Goal: Download file/media

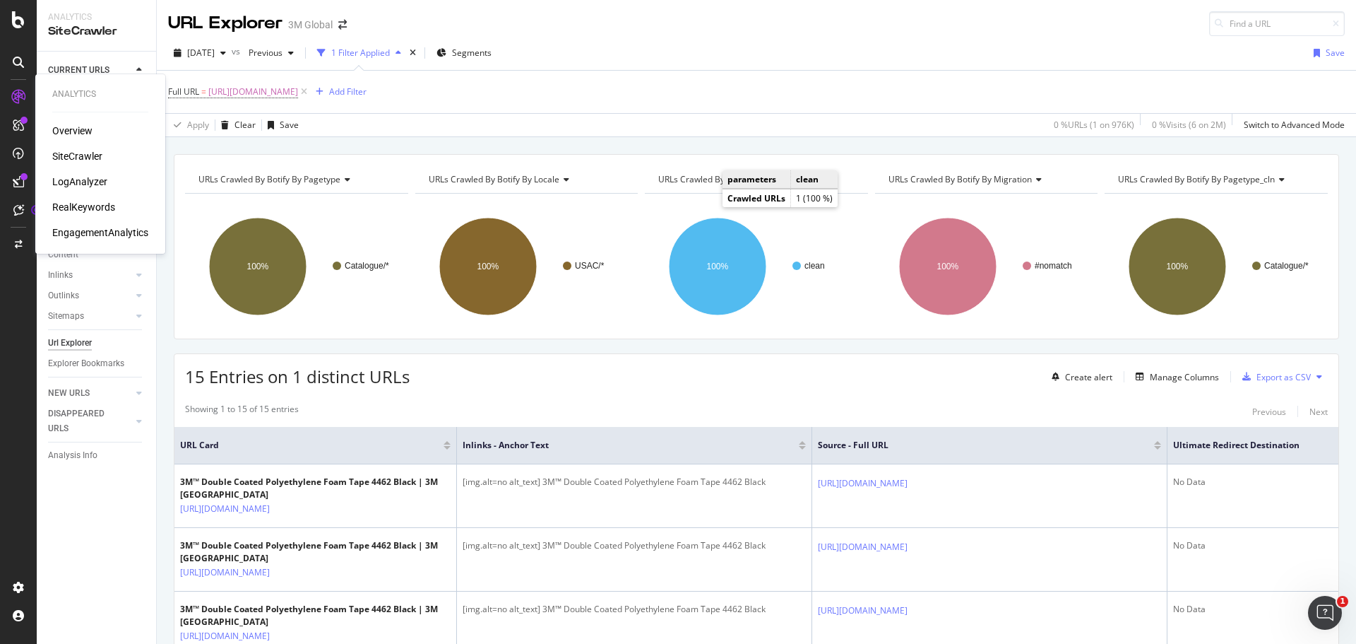
click at [70, 131] on div "Overview" at bounding box center [72, 131] width 40 height 14
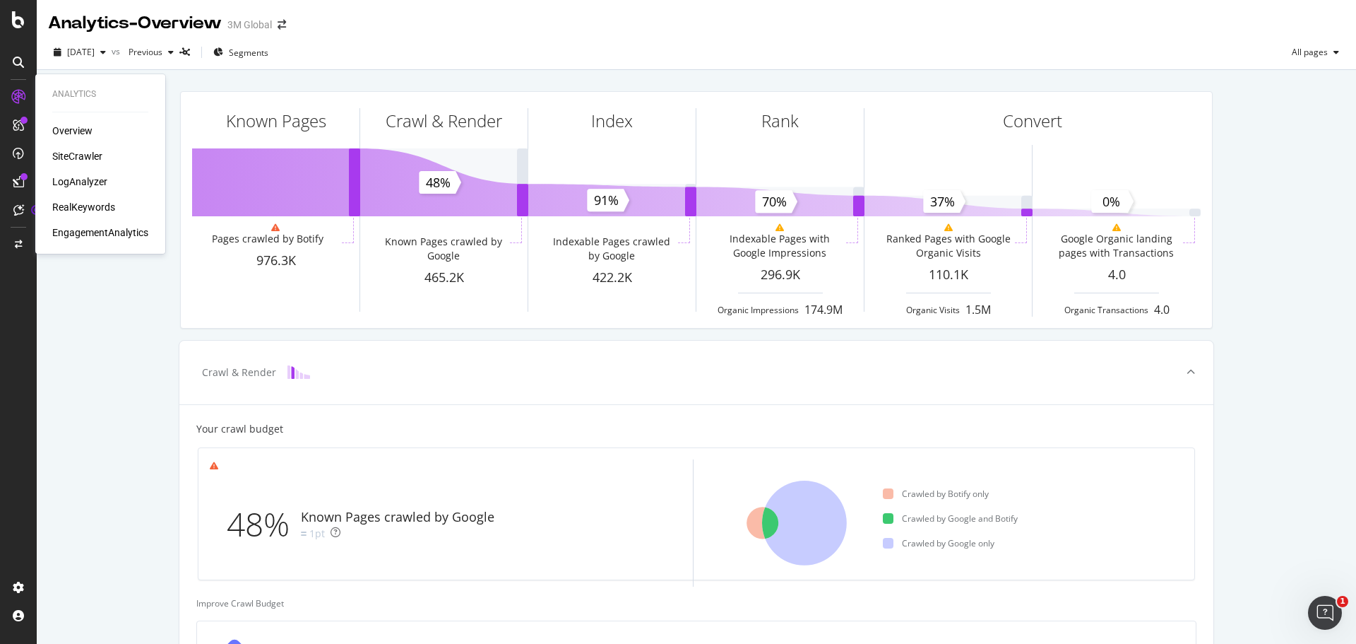
click at [70, 155] on div "SiteCrawler" at bounding box center [77, 156] width 50 height 14
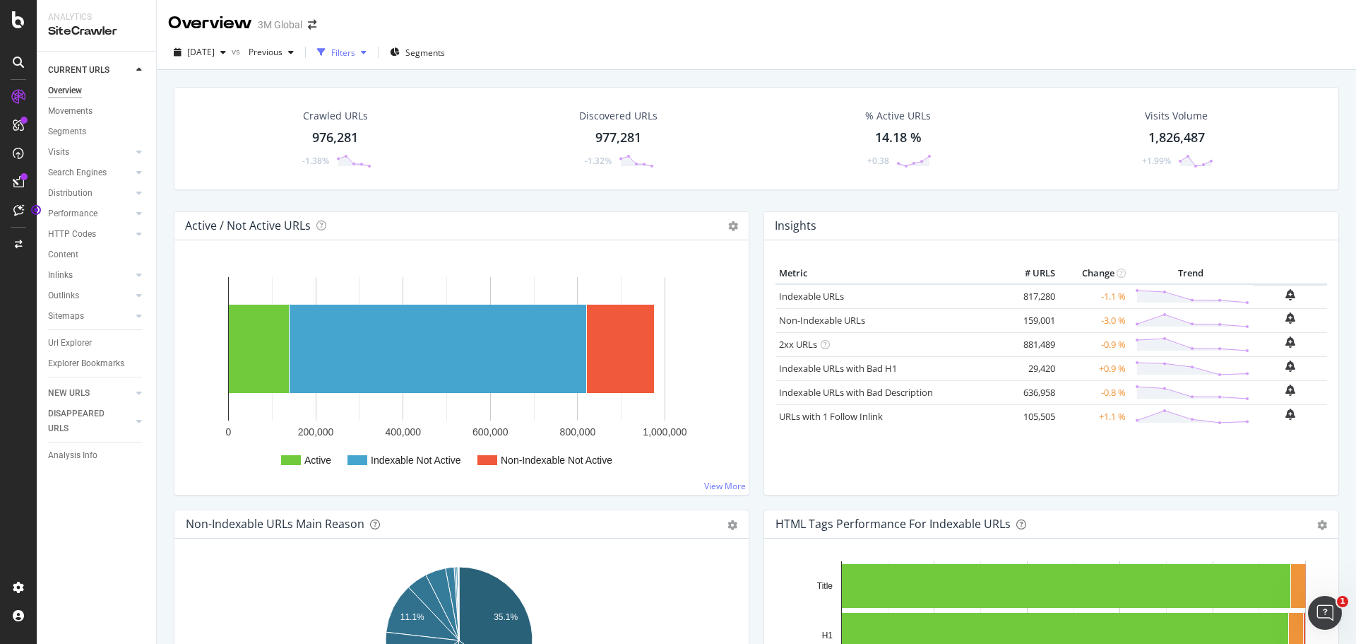
click at [367, 52] on icon "button" at bounding box center [364, 52] width 6 height 8
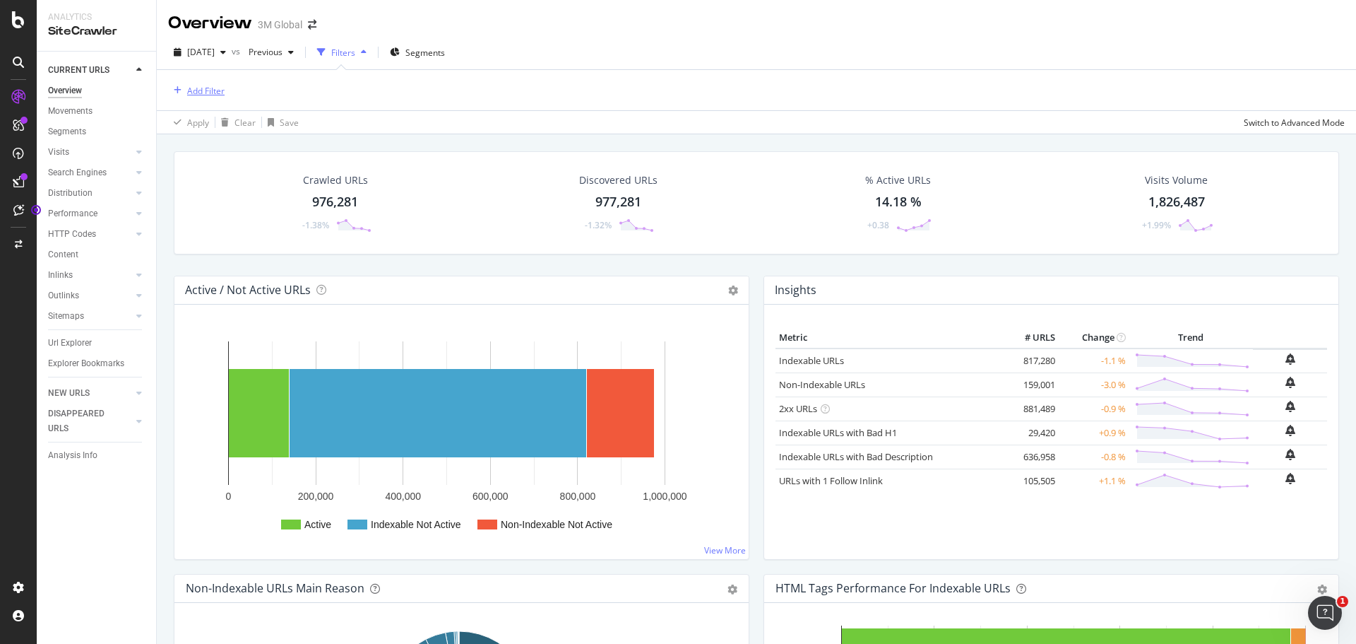
click at [211, 93] on div "Add Filter" at bounding box center [205, 91] width 37 height 12
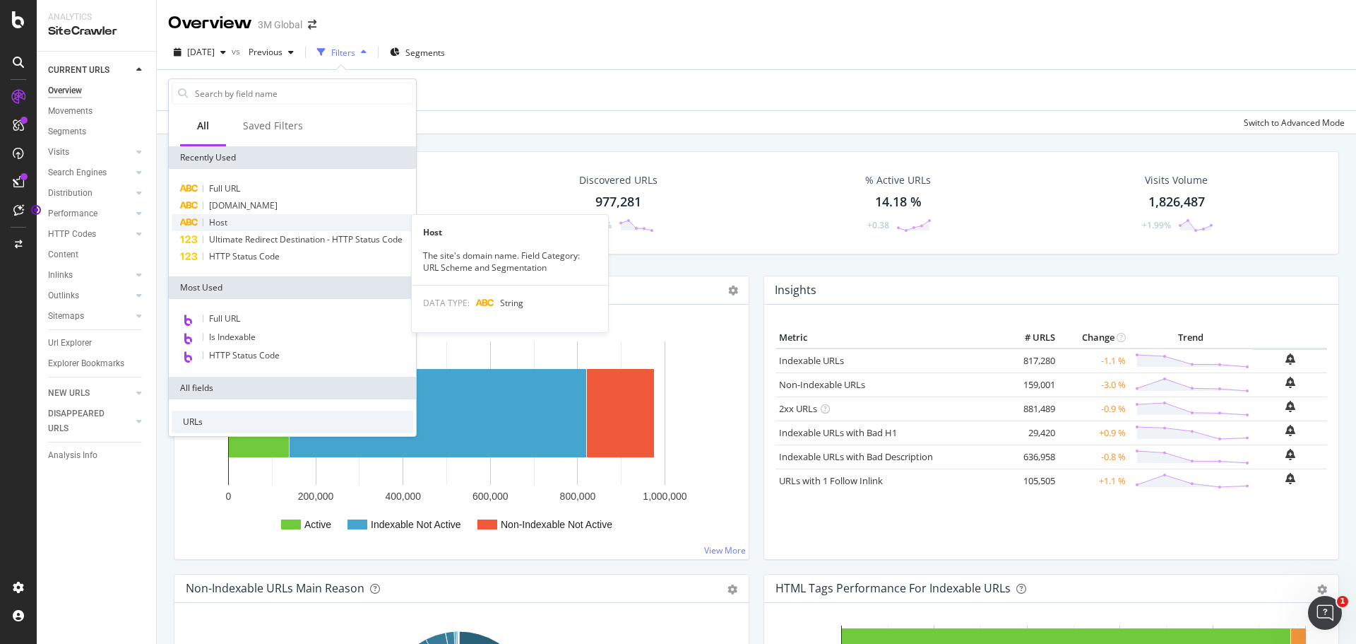
click at [225, 223] on span "Host" at bounding box center [218, 222] width 18 height 12
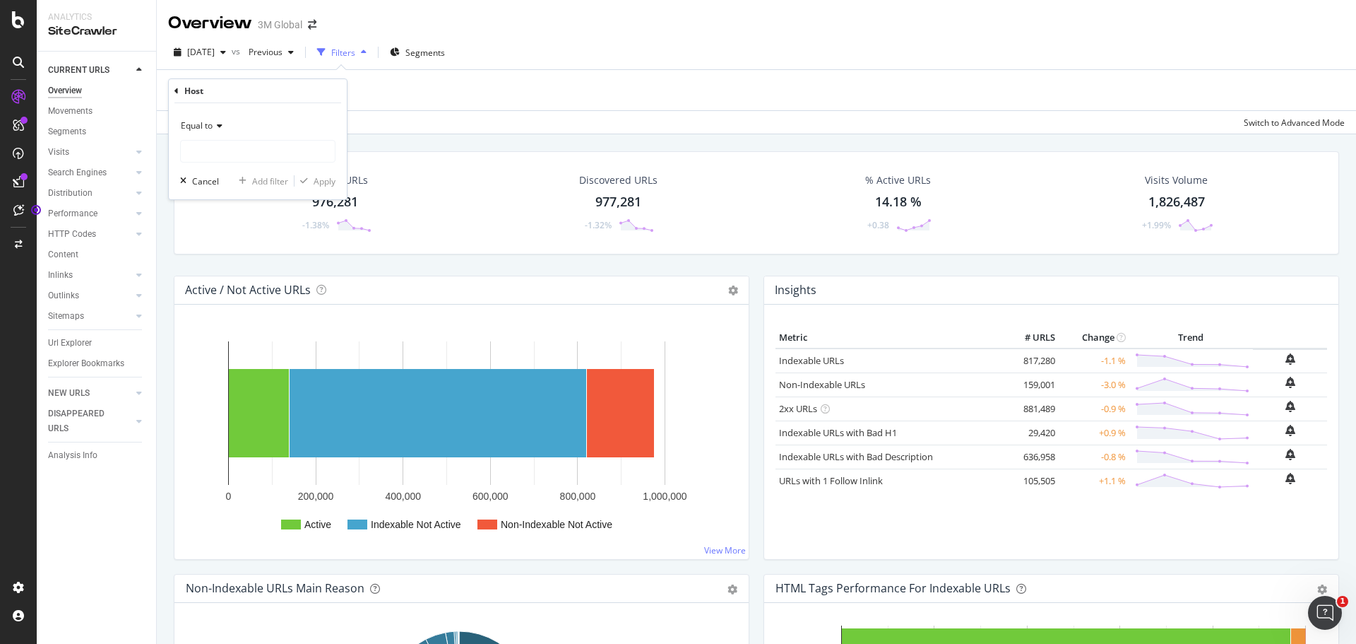
click at [218, 126] on icon at bounding box center [218, 126] width 10 height 8
click at [230, 304] on span "Matches regex" at bounding box center [216, 302] width 59 height 12
click at [232, 153] on input "text" at bounding box center [258, 151] width 154 height 23
paste input "[DOMAIN_NAME]|[DOMAIN_NAME]|[DOMAIN_NAME]|[DOMAIN_NAME]|[DOMAIN_NAME]|[DOMAIN_N…"
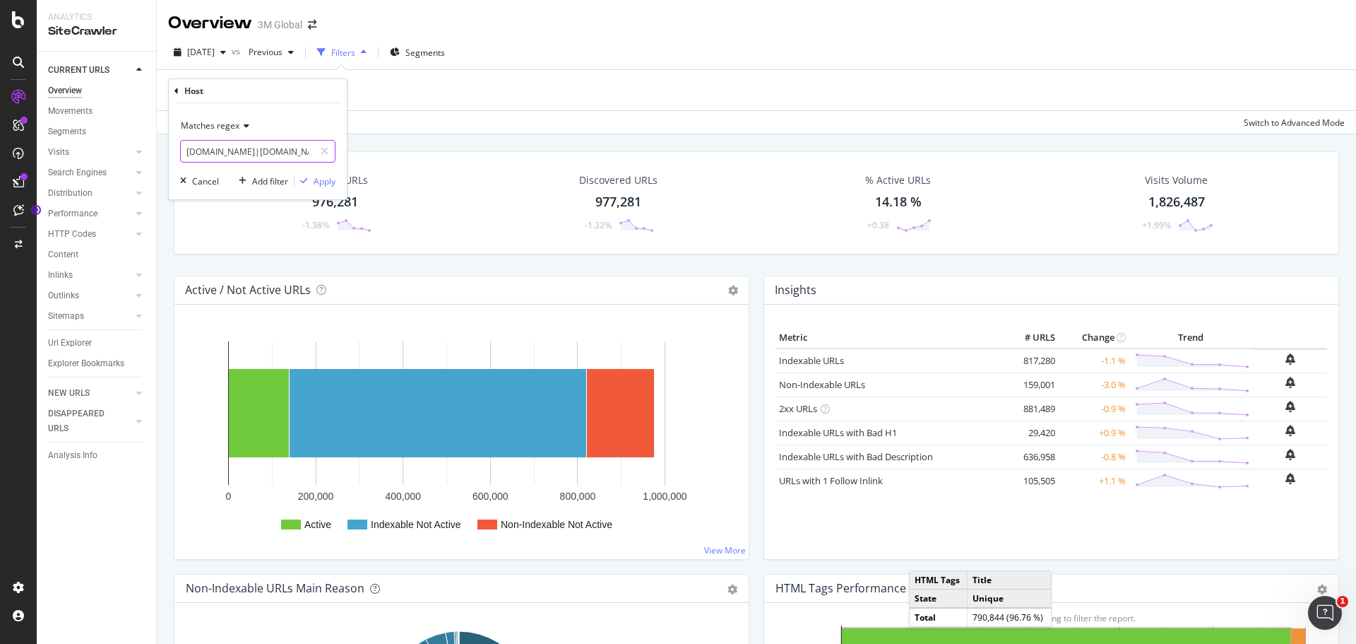
scroll to position [0, 1257]
type input "[DOMAIN_NAME]|[DOMAIN_NAME]|[DOMAIN_NAME]|[DOMAIN_NAME]|[DOMAIN_NAME]|[DOMAIN_N…"
click at [326, 184] on div "Apply" at bounding box center [325, 181] width 22 height 12
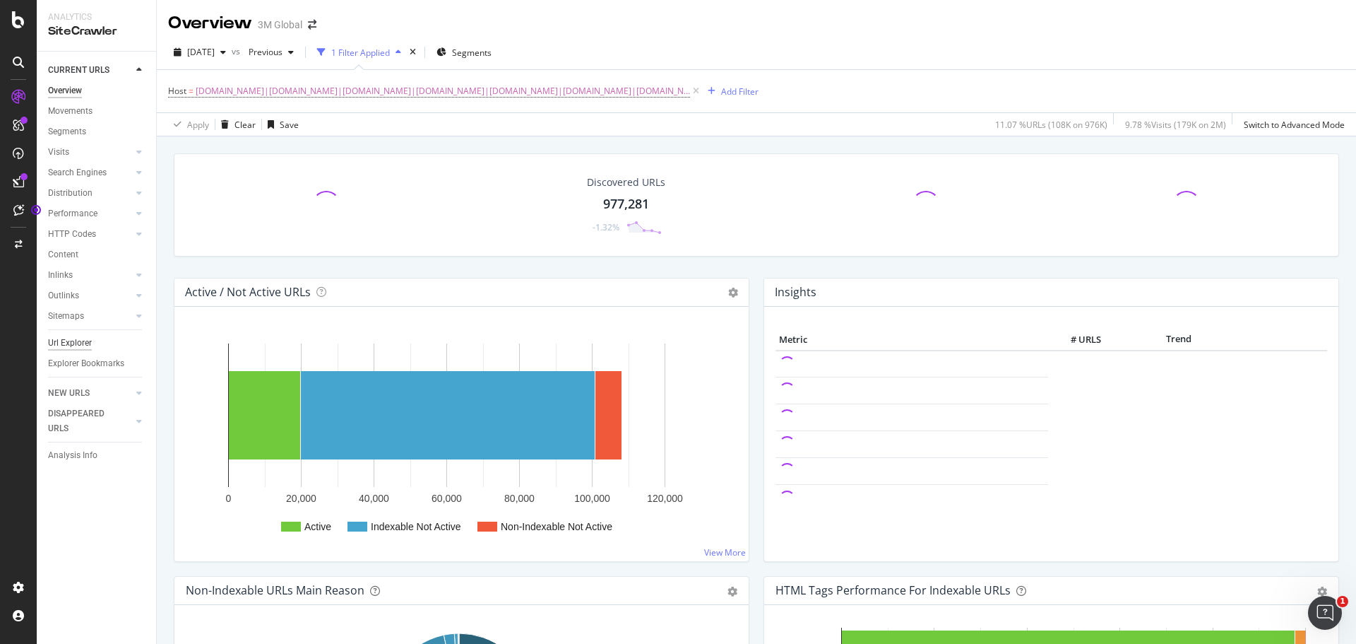
click at [67, 344] on div "Url Explorer" at bounding box center [70, 343] width 44 height 15
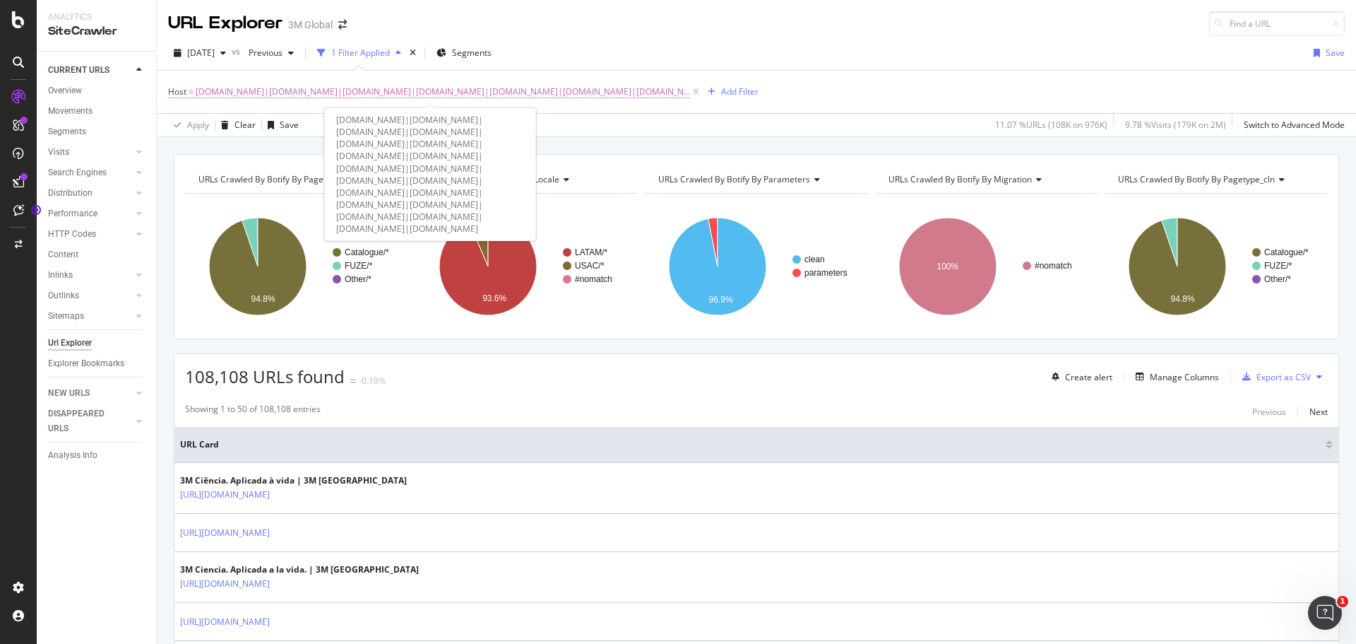
click at [639, 92] on span "[DOMAIN_NAME]|[DOMAIN_NAME]|[DOMAIN_NAME]|[DOMAIN_NAME]|[DOMAIN_NAME]|[DOMAIN_N…" at bounding box center [443, 92] width 494 height 20
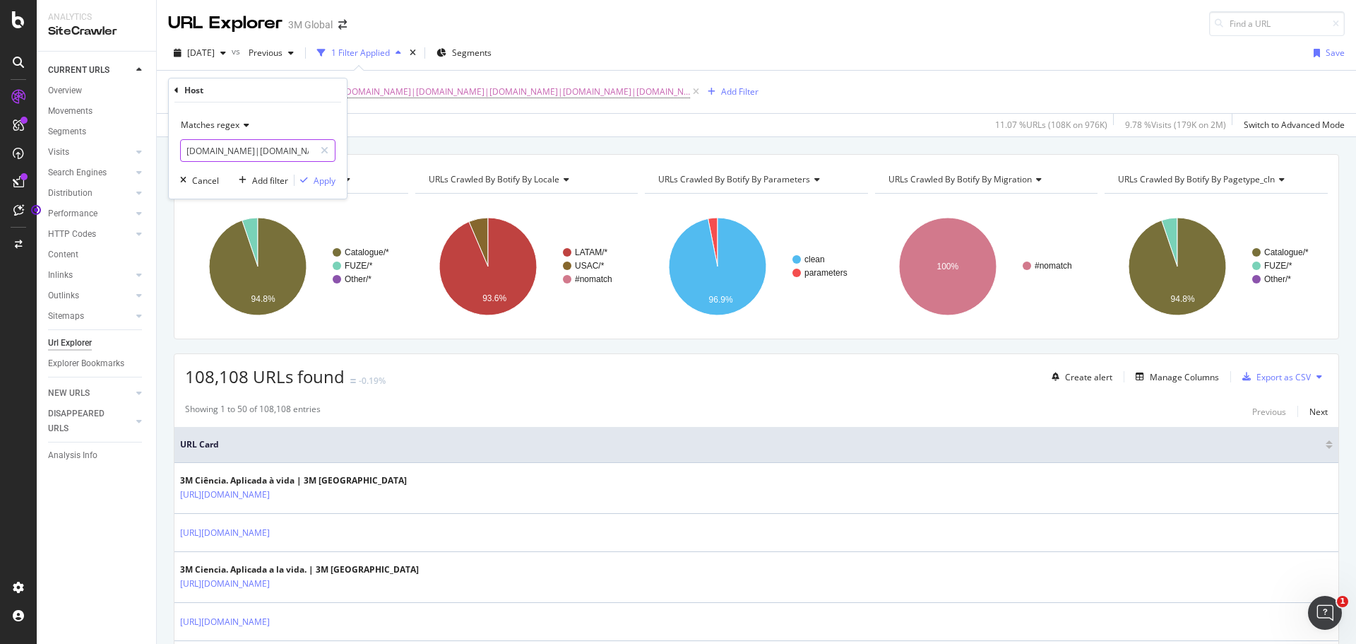
click at [243, 148] on input "[DOMAIN_NAME]|[DOMAIN_NAME]|[DOMAIN_NAME]|[DOMAIN_NAME]|[DOMAIN_NAME]|[DOMAIN_N…" at bounding box center [248, 150] width 134 height 23
click at [323, 182] on div "Apply" at bounding box center [325, 180] width 22 height 12
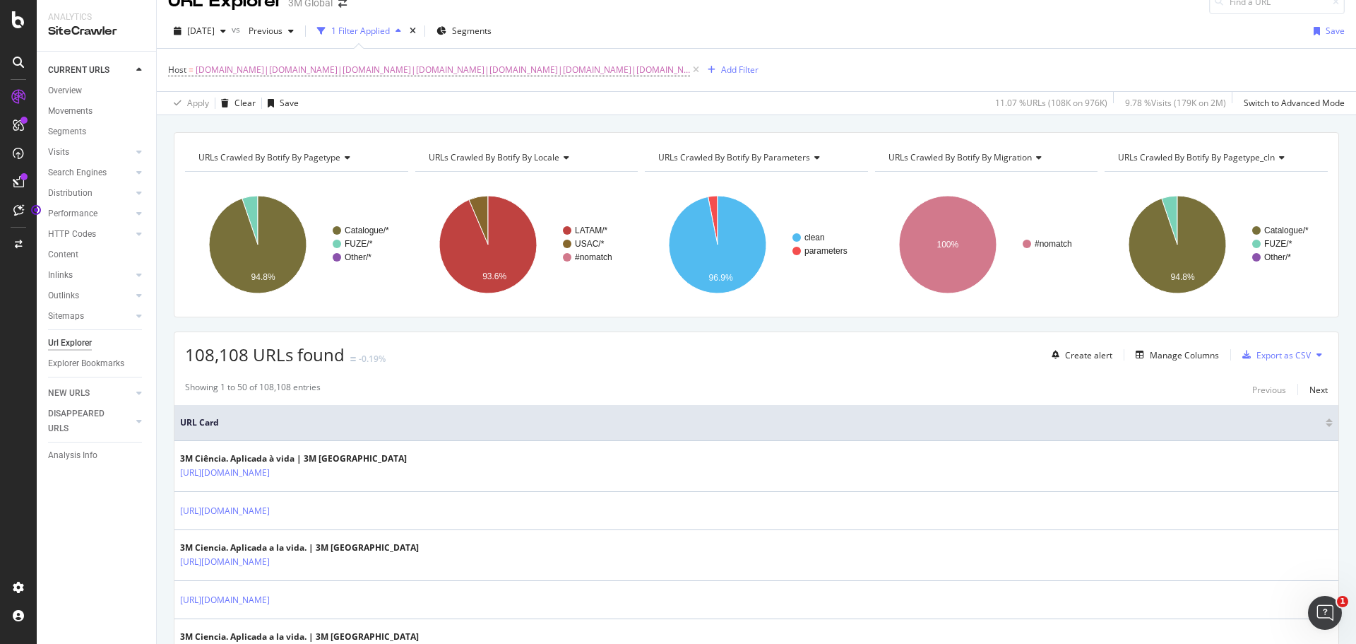
scroll to position [0, 0]
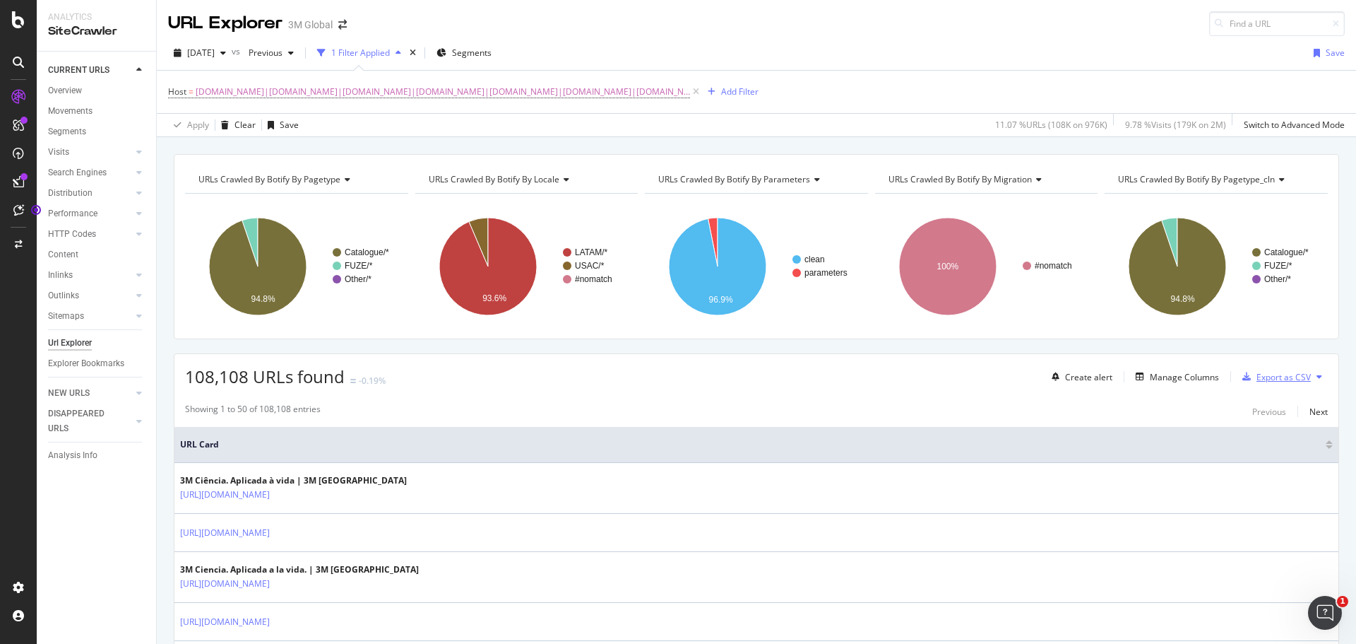
click at [1273, 374] on div "Export as CSV" at bounding box center [1284, 377] width 54 height 12
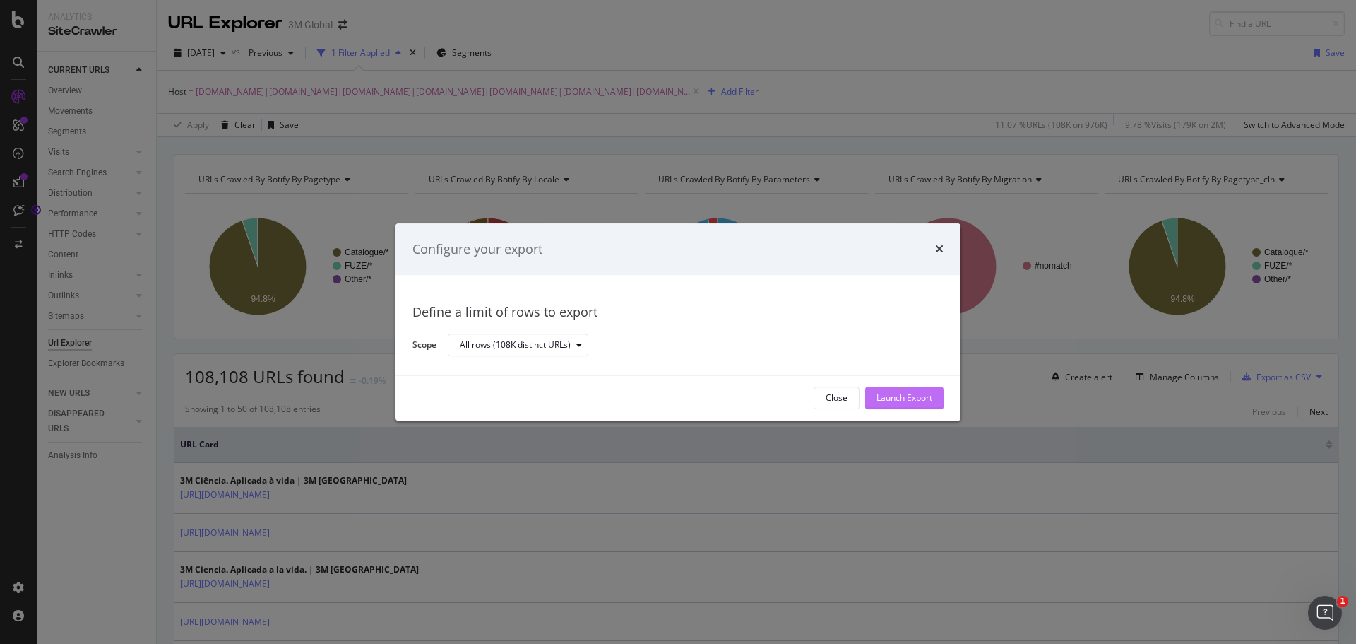
click at [915, 398] on div "Launch Export" at bounding box center [905, 398] width 56 height 12
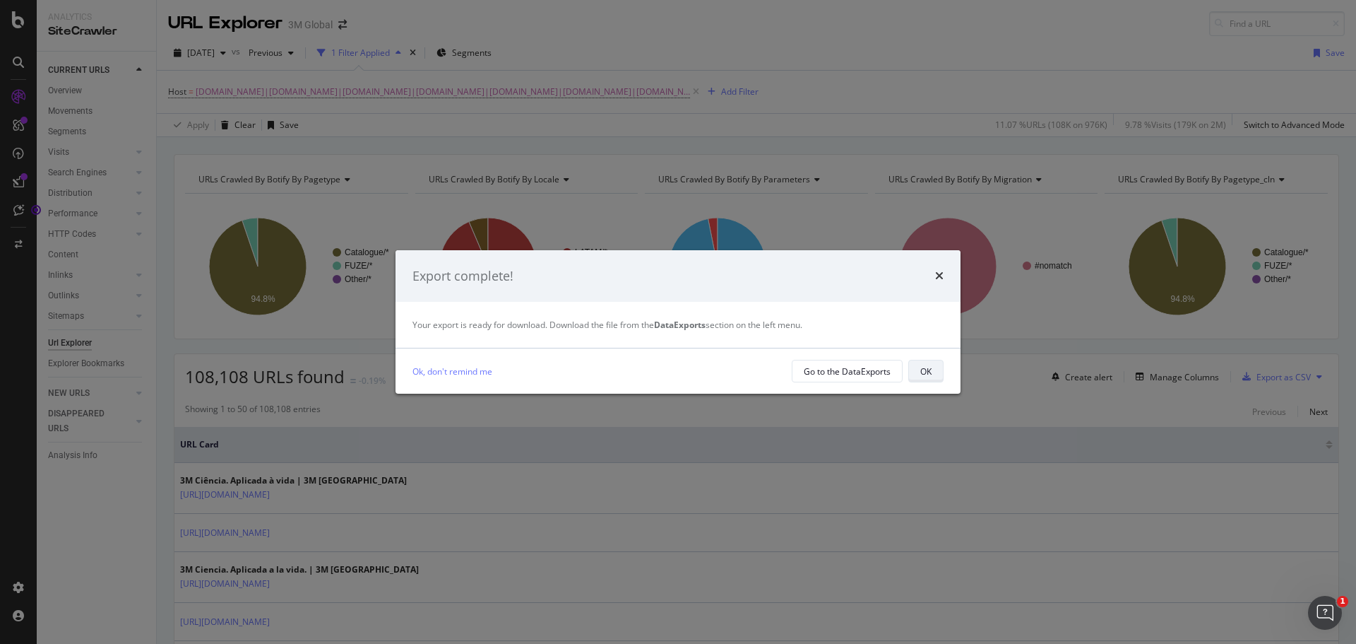
click at [920, 367] on div "OK" at bounding box center [925, 371] width 11 height 12
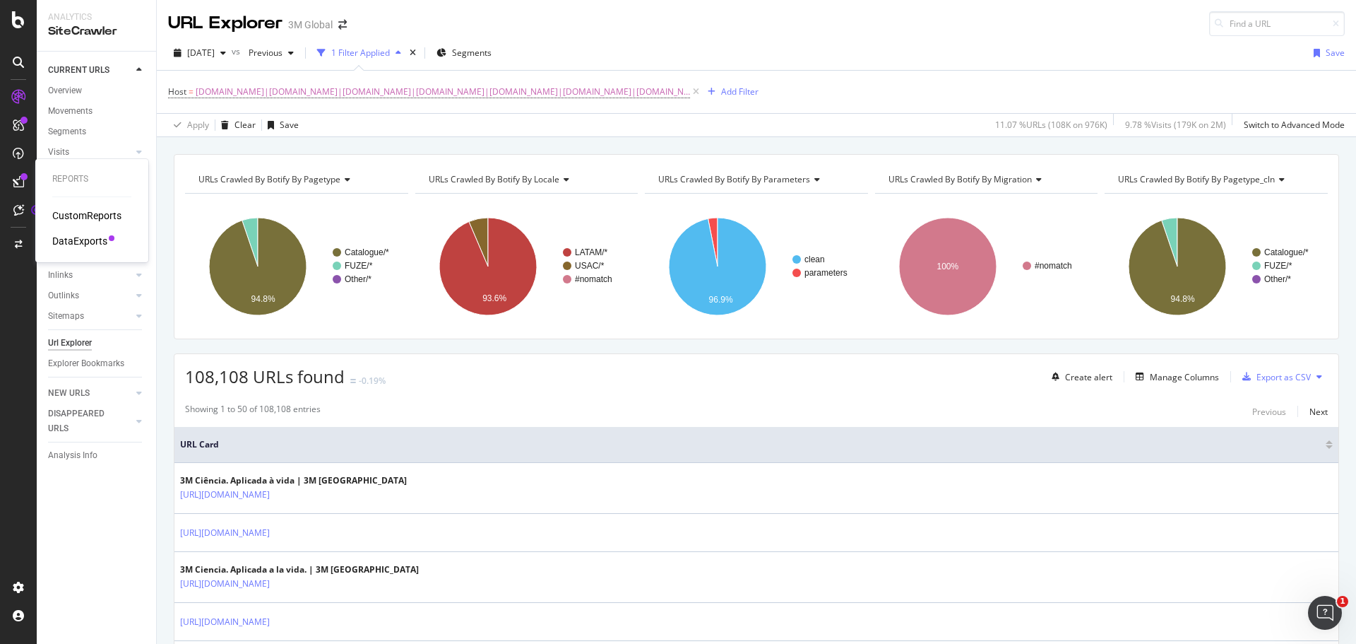
click at [65, 237] on div "DataExports" at bounding box center [79, 241] width 55 height 14
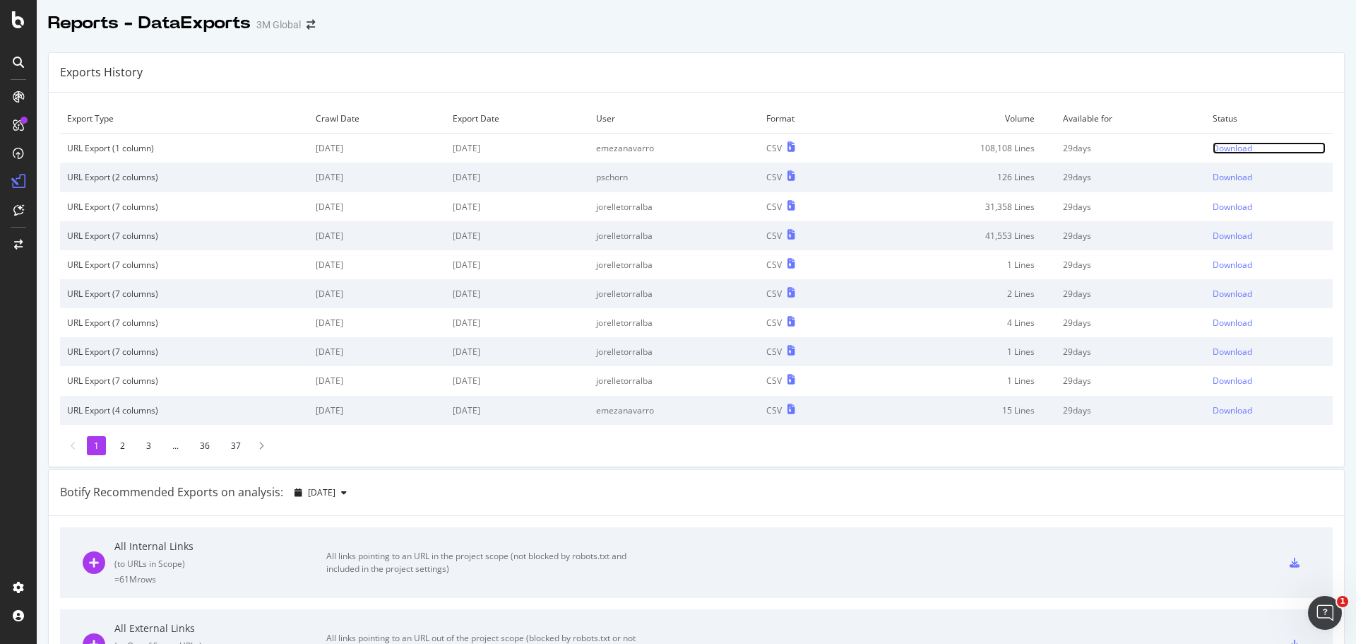
click at [1213, 148] on div "Download" at bounding box center [1233, 148] width 40 height 12
